Goal: Use online tool/utility: Utilize a website feature to perform a specific function

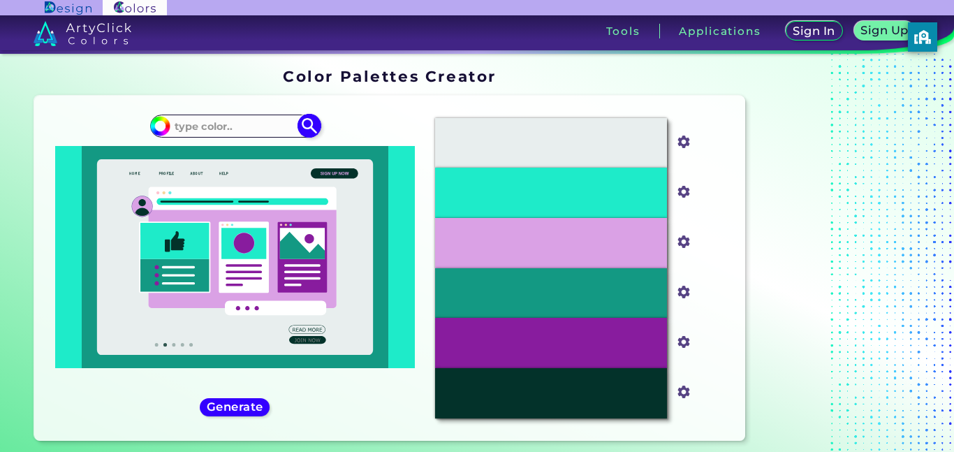
click at [188, 122] on input at bounding box center [235, 126] width 130 height 19
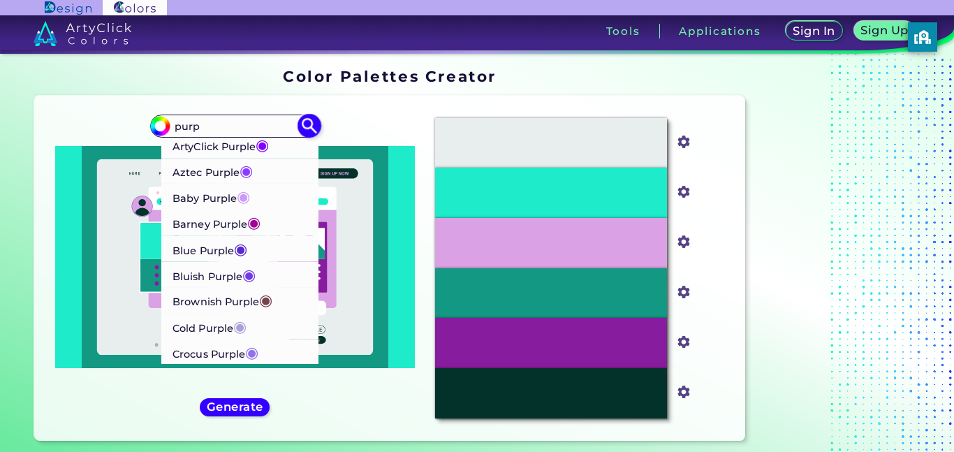
type input "purp"
click at [185, 150] on p "ArtyClick Purple ◉" at bounding box center [221, 145] width 96 height 26
type input "#7f00ff"
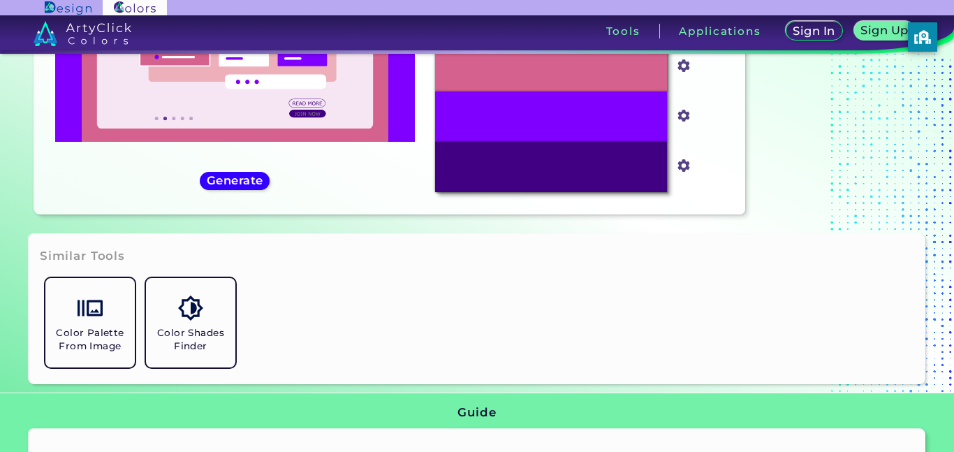
scroll to position [226, 0]
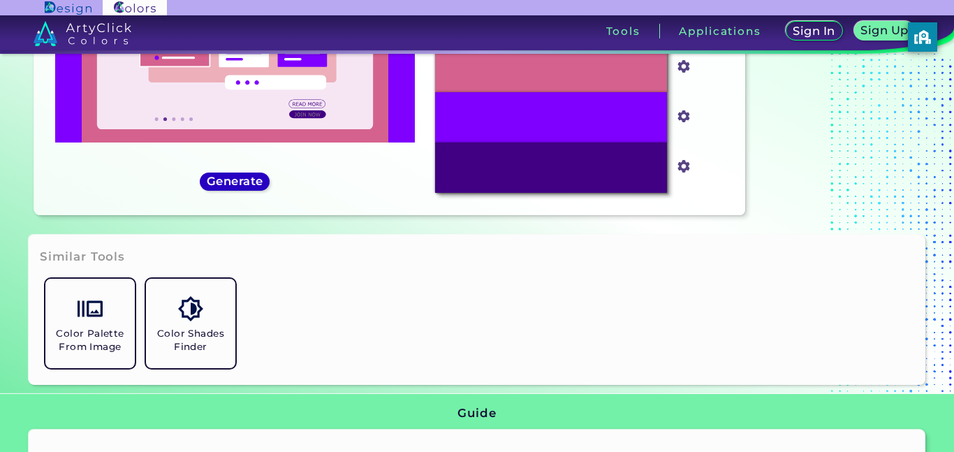
click at [207, 180] on h5 "Generate" at bounding box center [235, 180] width 57 height 11
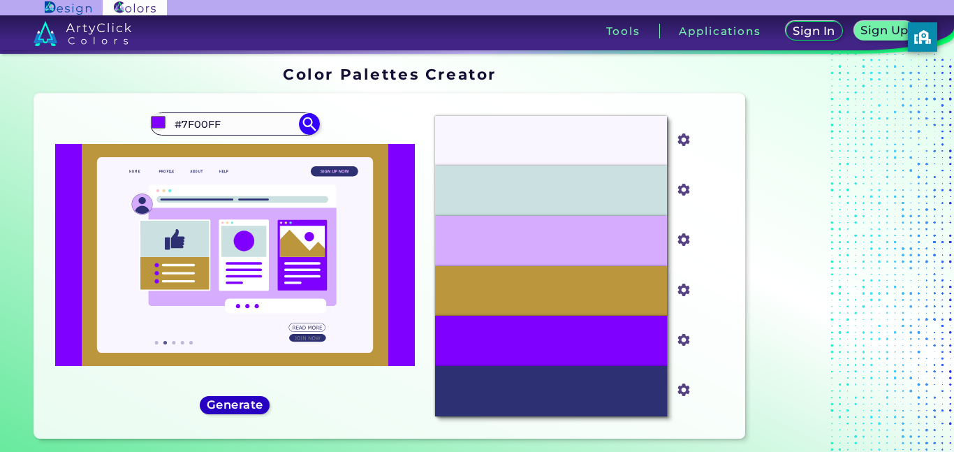
scroll to position [3, 0]
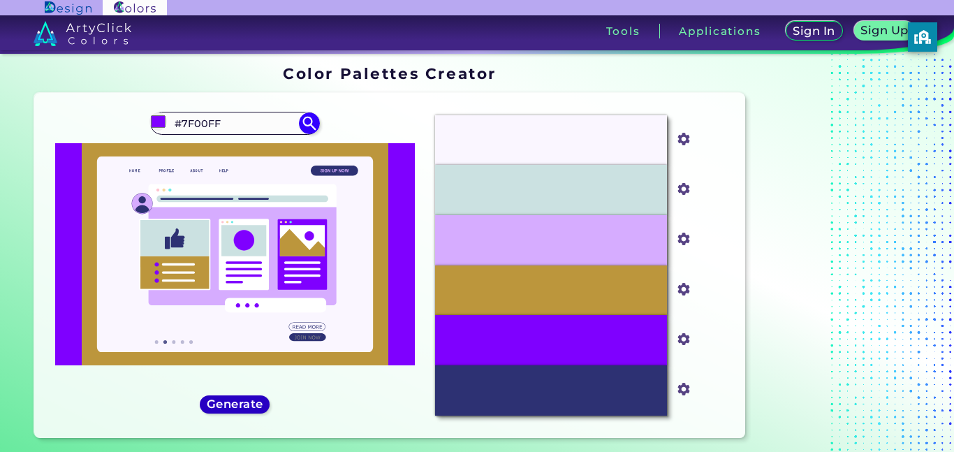
click at [221, 408] on h5 "Generate" at bounding box center [234, 404] width 59 height 12
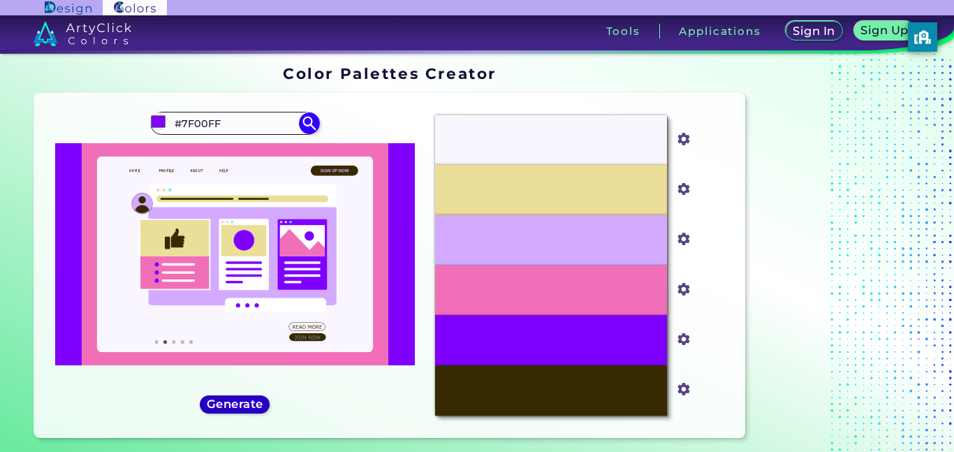
click at [221, 408] on h5 "Generate" at bounding box center [234, 404] width 57 height 12
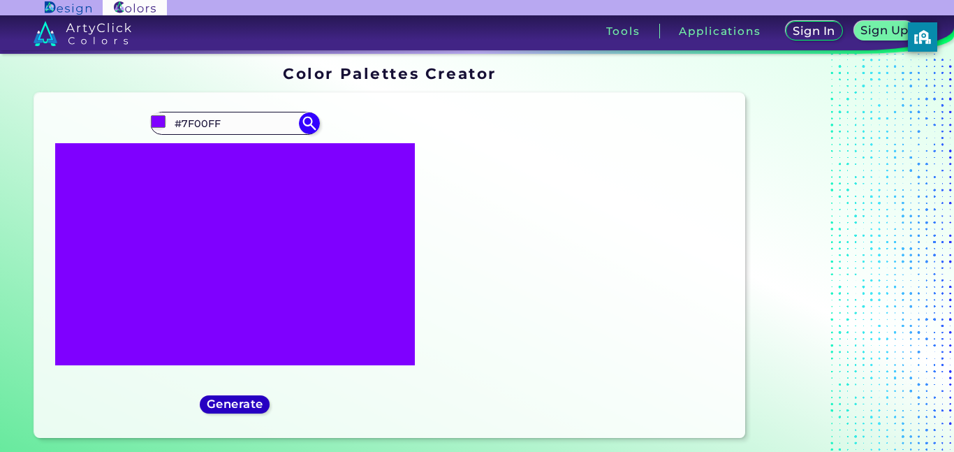
scroll to position [0, 0]
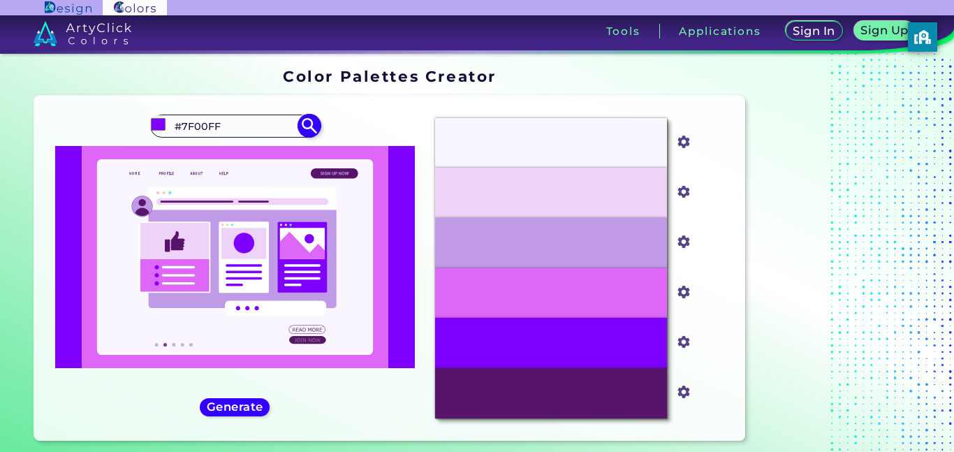
click at [284, 120] on input "#7F00FF" at bounding box center [235, 126] width 130 height 19
type input "#"
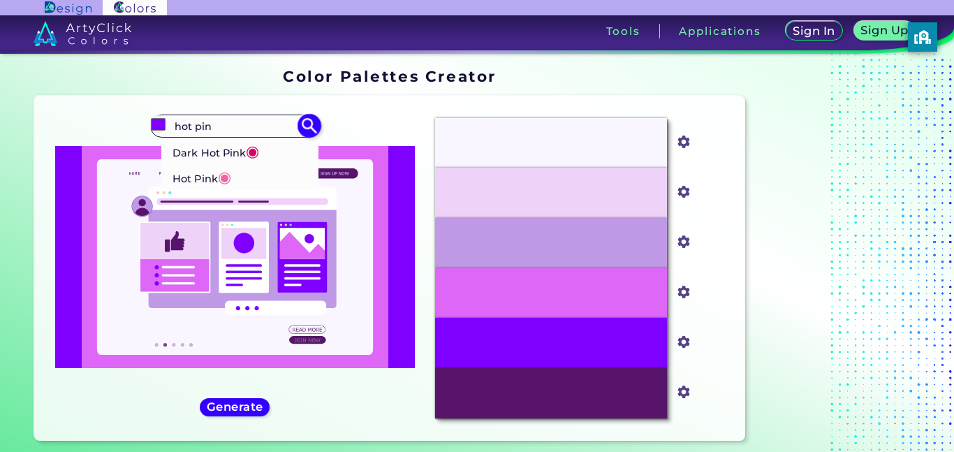
type input "hot pin"
click at [187, 187] on p "Hot Pink ◉" at bounding box center [202, 176] width 59 height 26
type input "#f660ab"
type input "#F660AB"
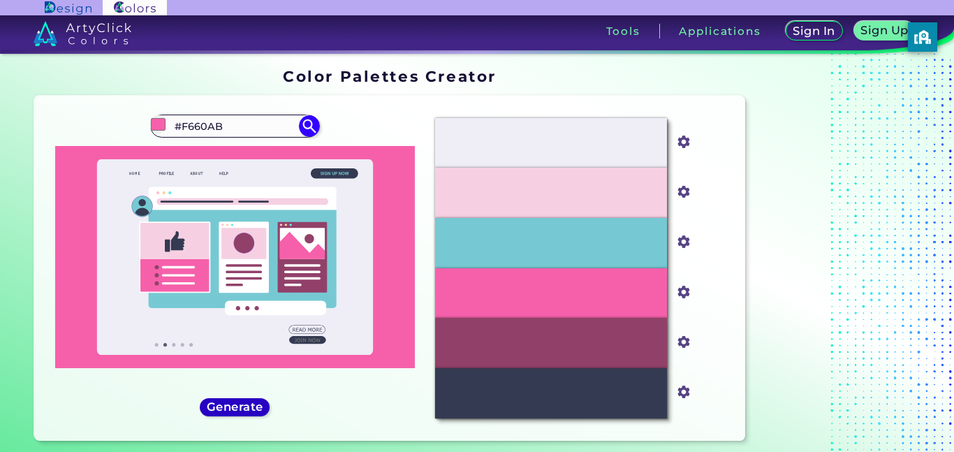
click at [245, 412] on h5 "Generate" at bounding box center [234, 407] width 53 height 10
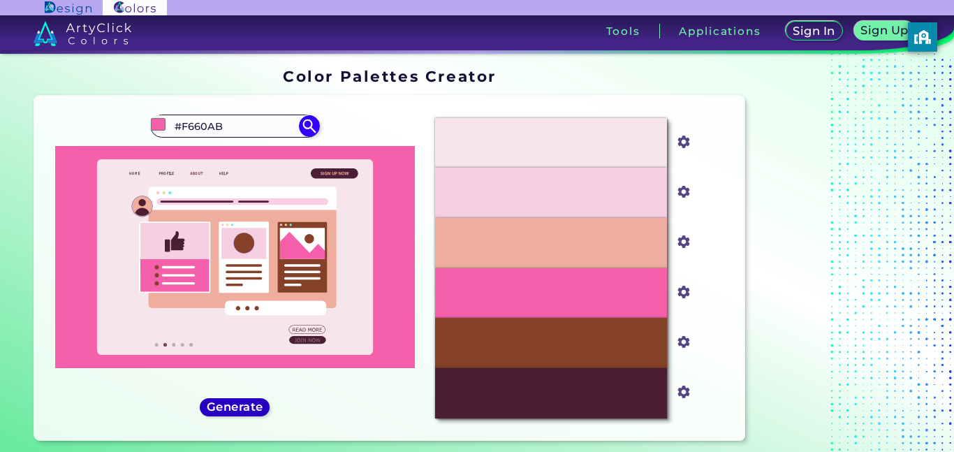
click at [245, 412] on h5 "Generate" at bounding box center [234, 407] width 54 height 11
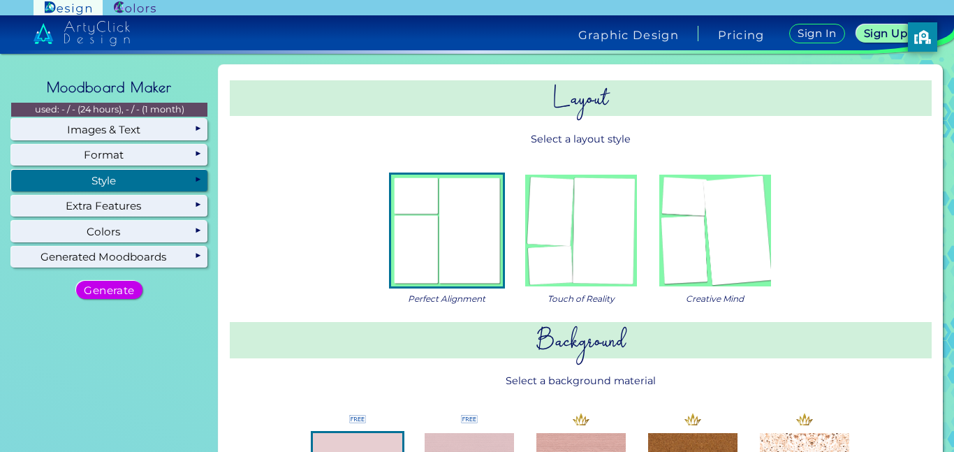
click at [693, 214] on img at bounding box center [715, 231] width 112 height 112
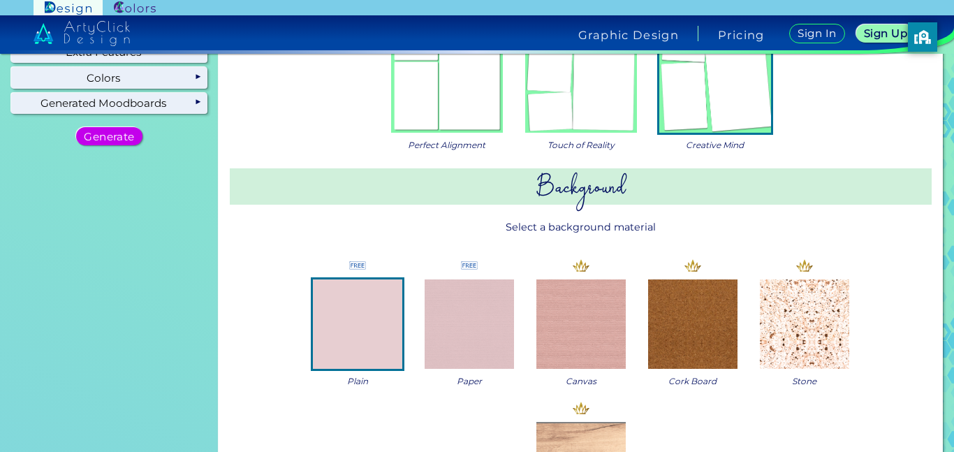
scroll to position [156, 0]
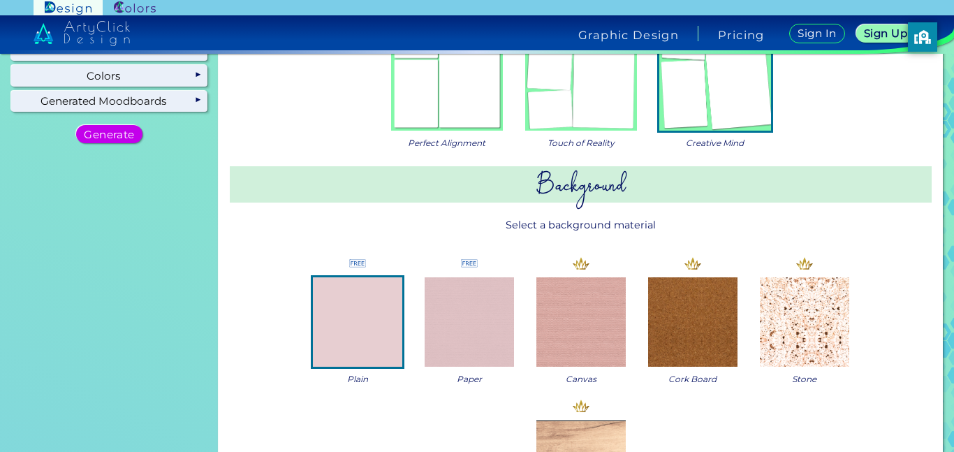
click at [478, 333] on img at bounding box center [469, 321] width 89 height 89
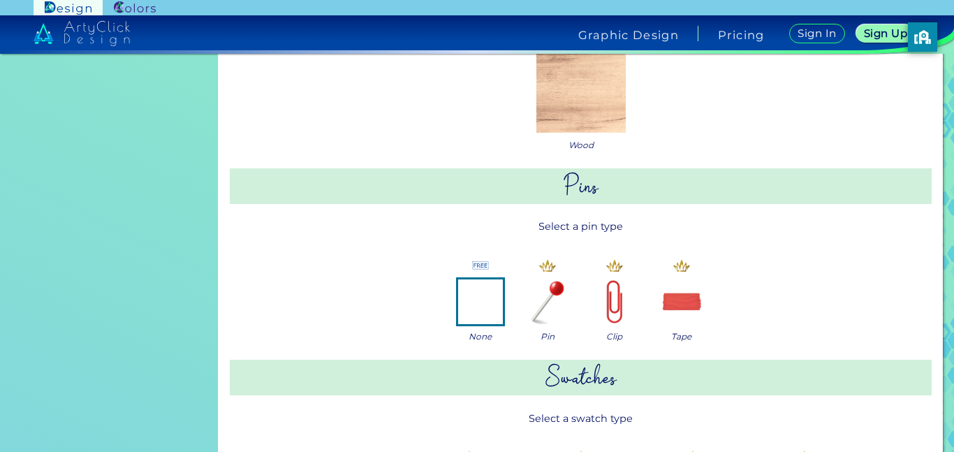
scroll to position [0, 0]
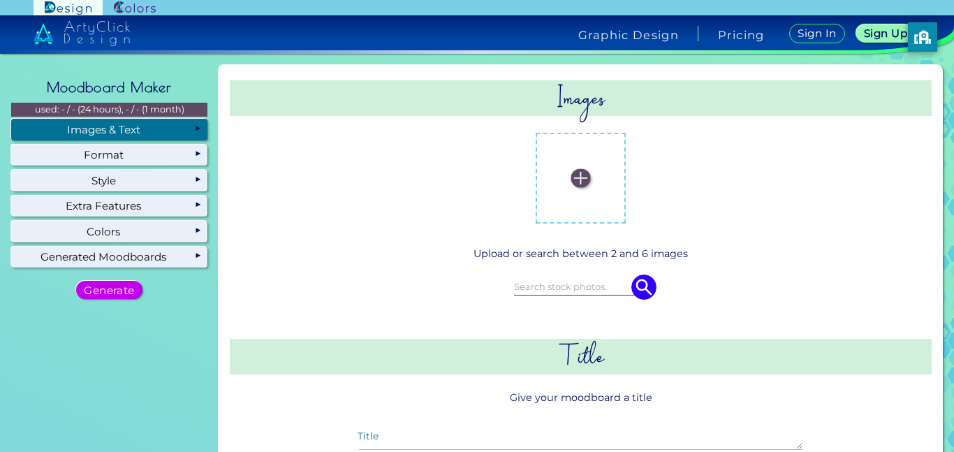
click at [571, 174] on img at bounding box center [580, 177] width 19 height 19
click at [0, 0] on input "file" at bounding box center [0, 0] width 0 height 0
